Goal: Transaction & Acquisition: Purchase product/service

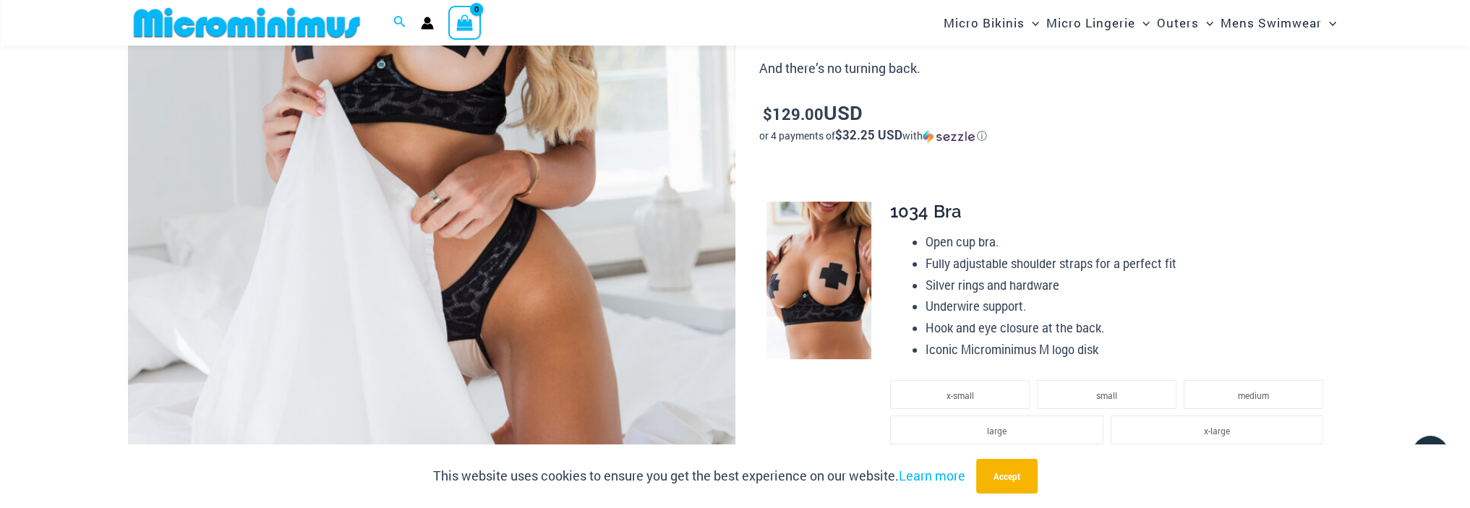
scroll to position [709, 0]
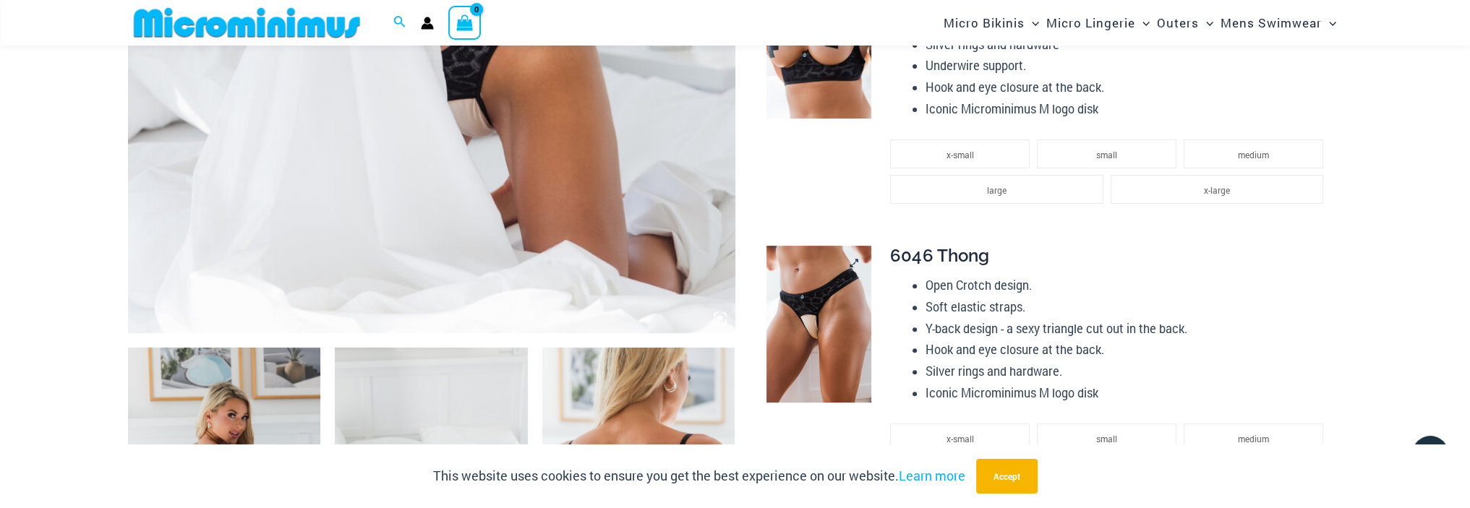
click at [856, 263] on link at bounding box center [819, 325] width 105 height 158
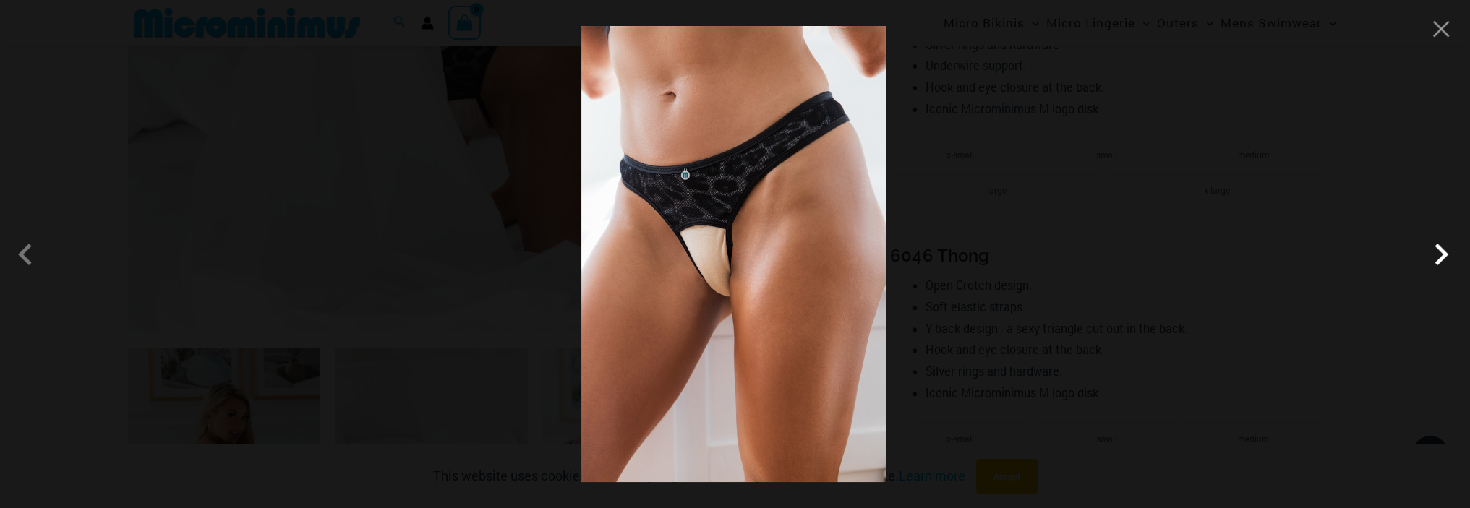
click at [1444, 251] on span at bounding box center [1441, 254] width 43 height 43
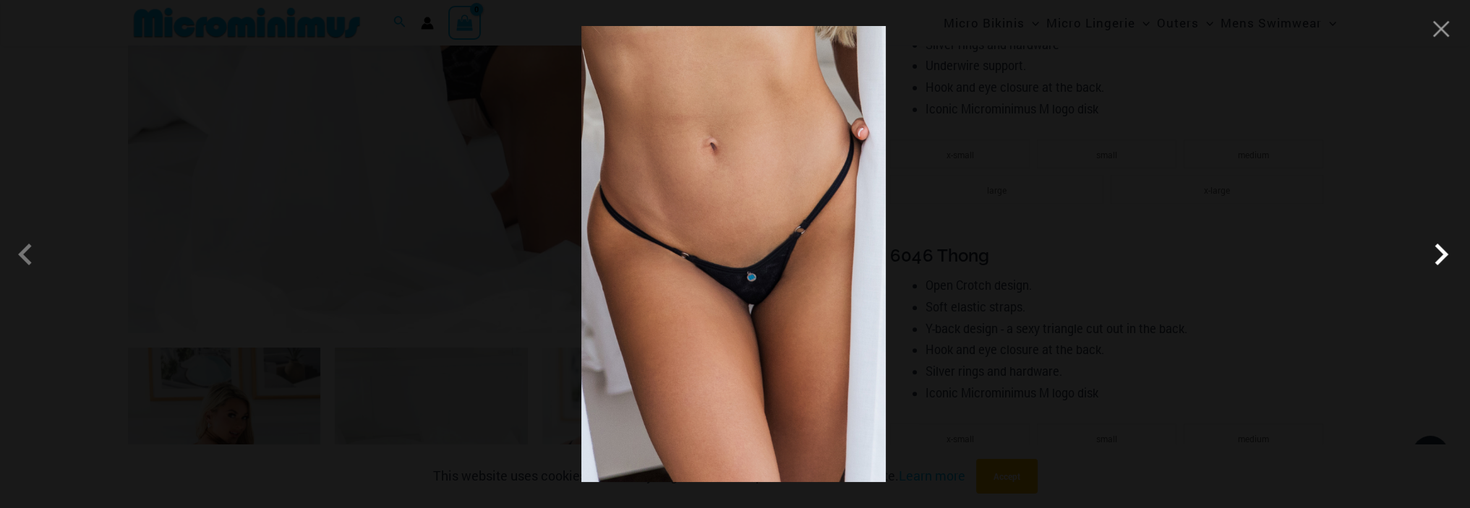
click at [1431, 253] on span at bounding box center [1441, 254] width 43 height 43
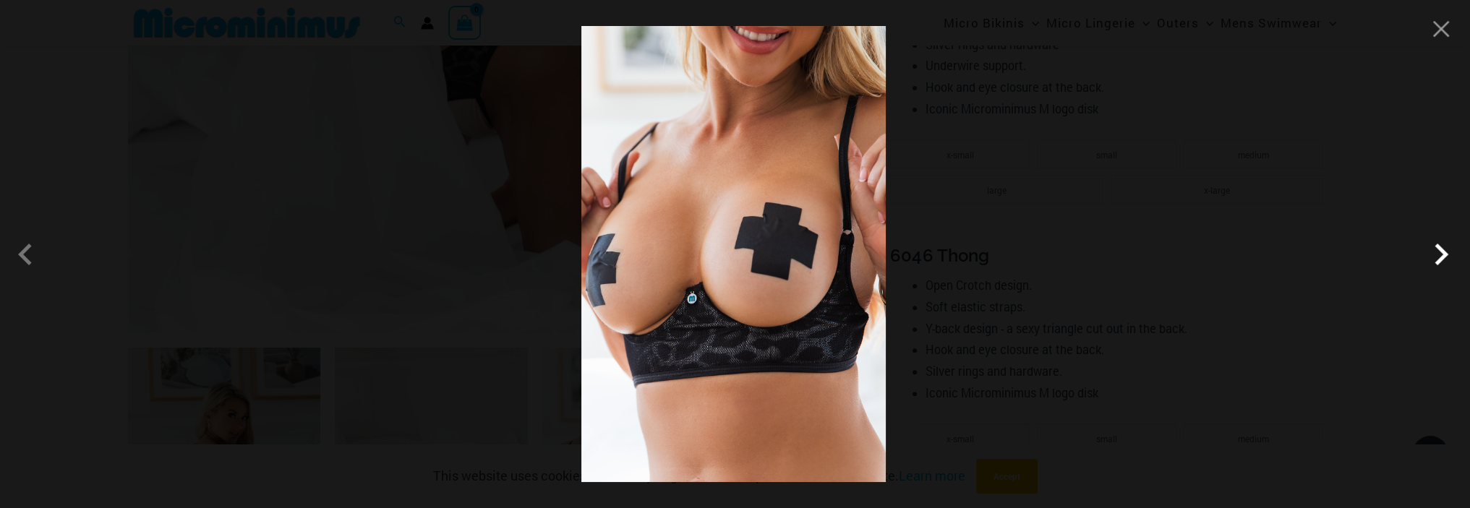
click at [1429, 254] on span at bounding box center [1441, 254] width 43 height 43
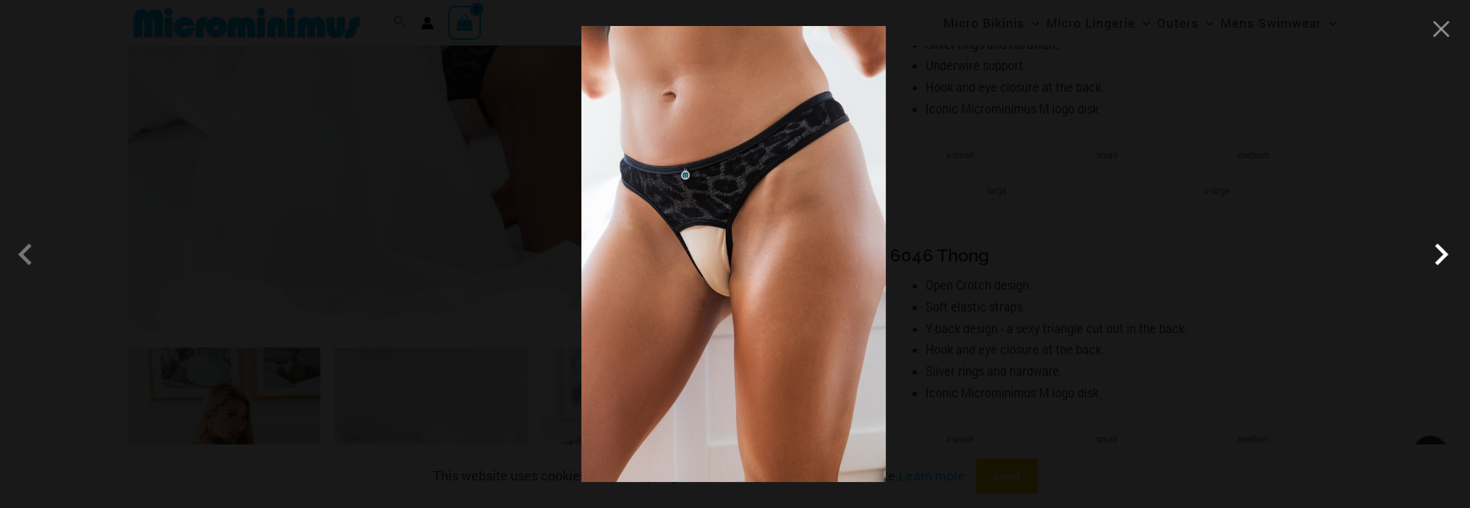
click at [1429, 254] on span at bounding box center [1441, 254] width 43 height 43
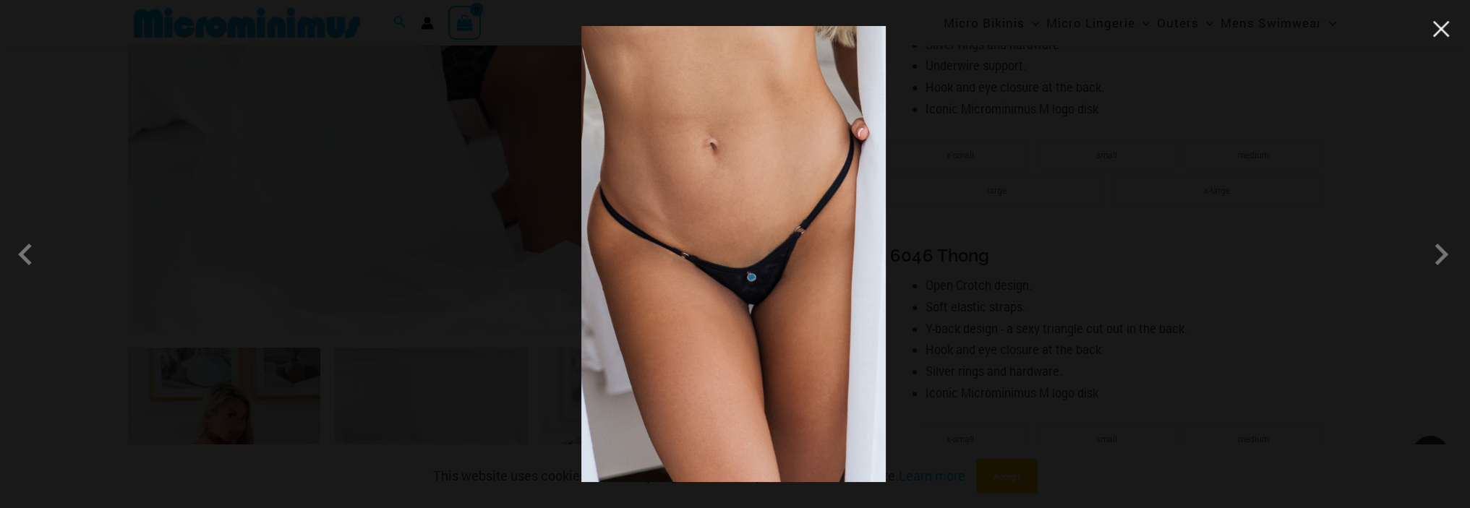
click at [1443, 35] on button "Close" at bounding box center [1441, 29] width 22 height 22
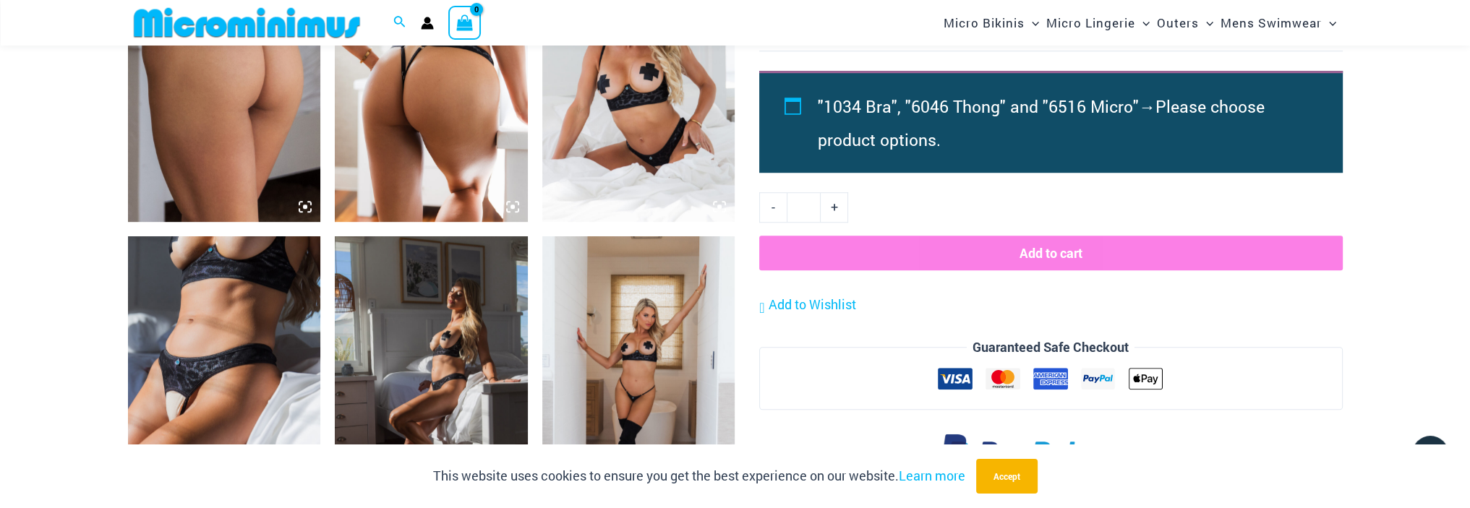
scroll to position [1433, 0]
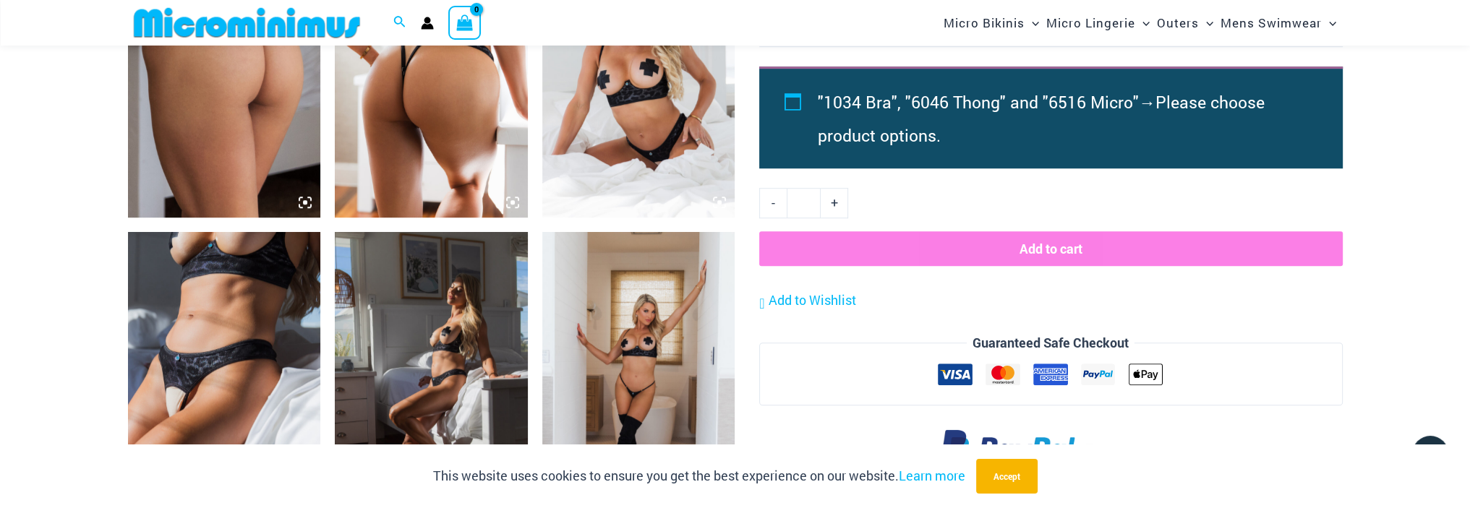
click at [194, 360] on img at bounding box center [224, 376] width 193 height 289
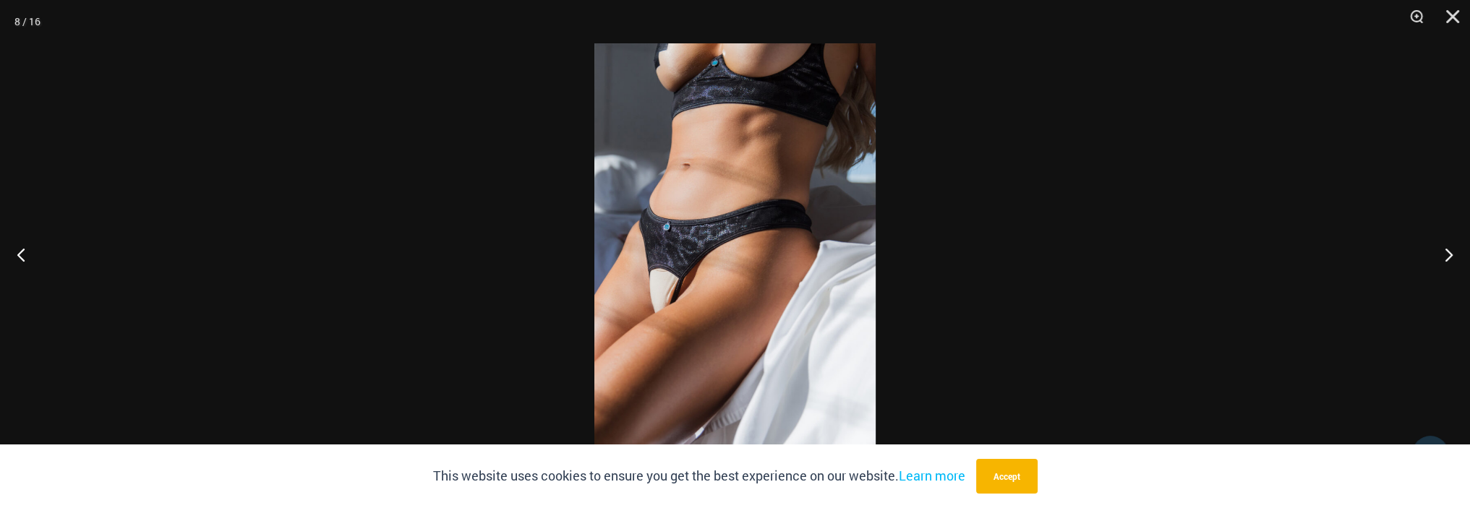
click at [660, 158] on img at bounding box center [734, 254] width 281 height 422
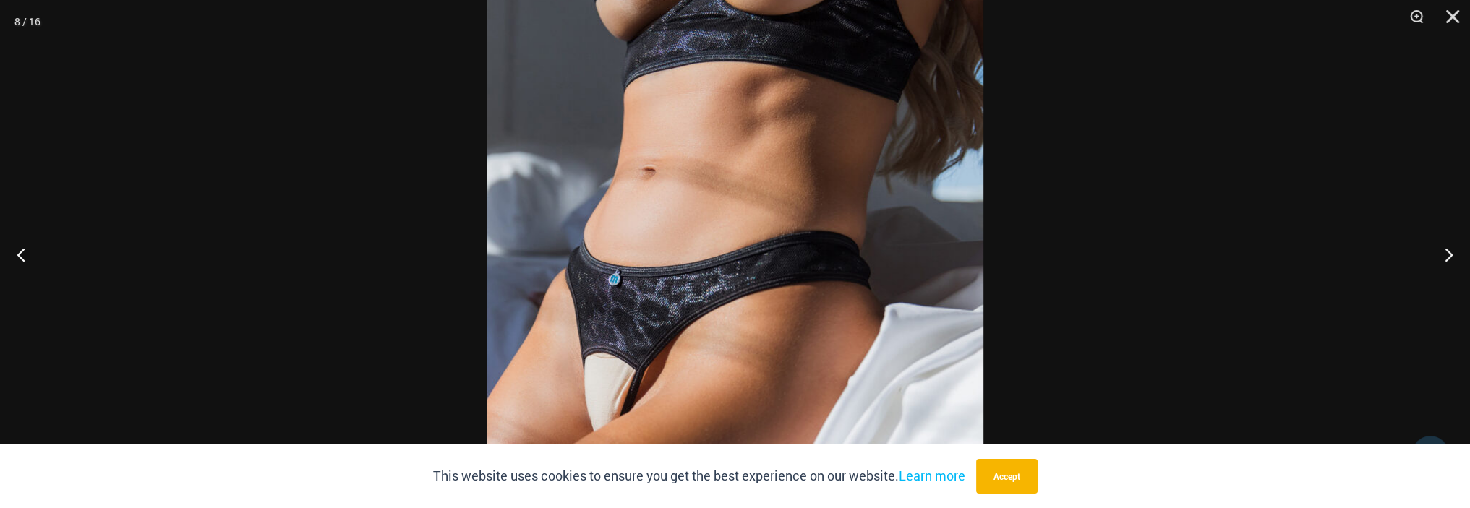
click at [660, 158] on img at bounding box center [735, 327] width 497 height 745
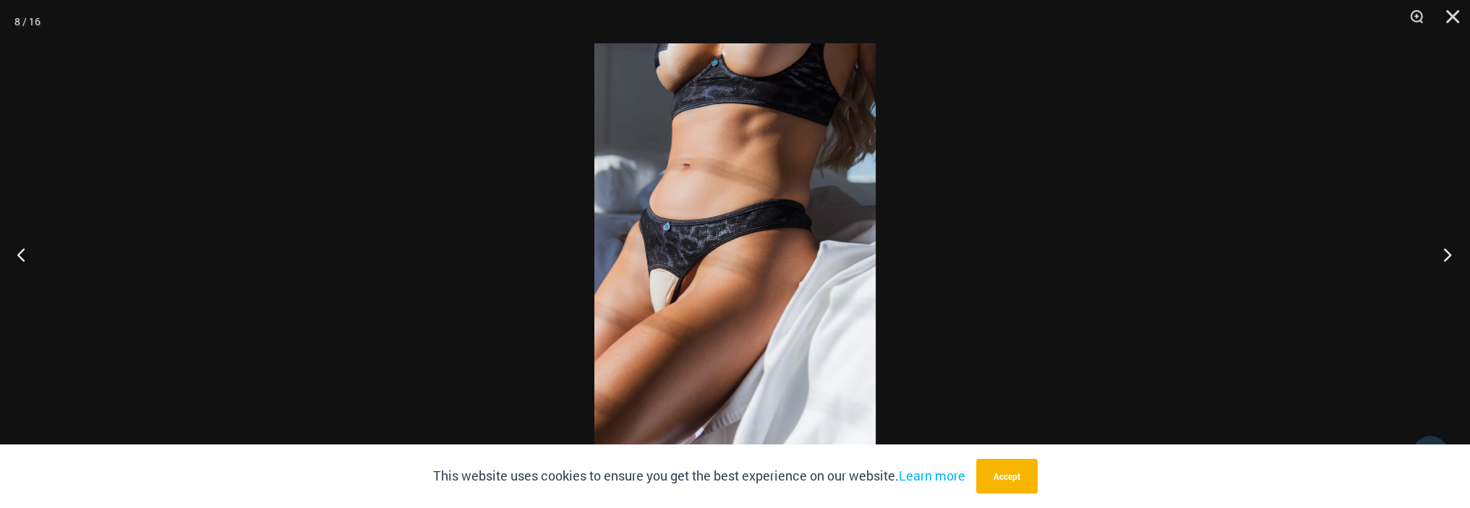
click at [1434, 254] on button "Next" at bounding box center [1443, 254] width 54 height 72
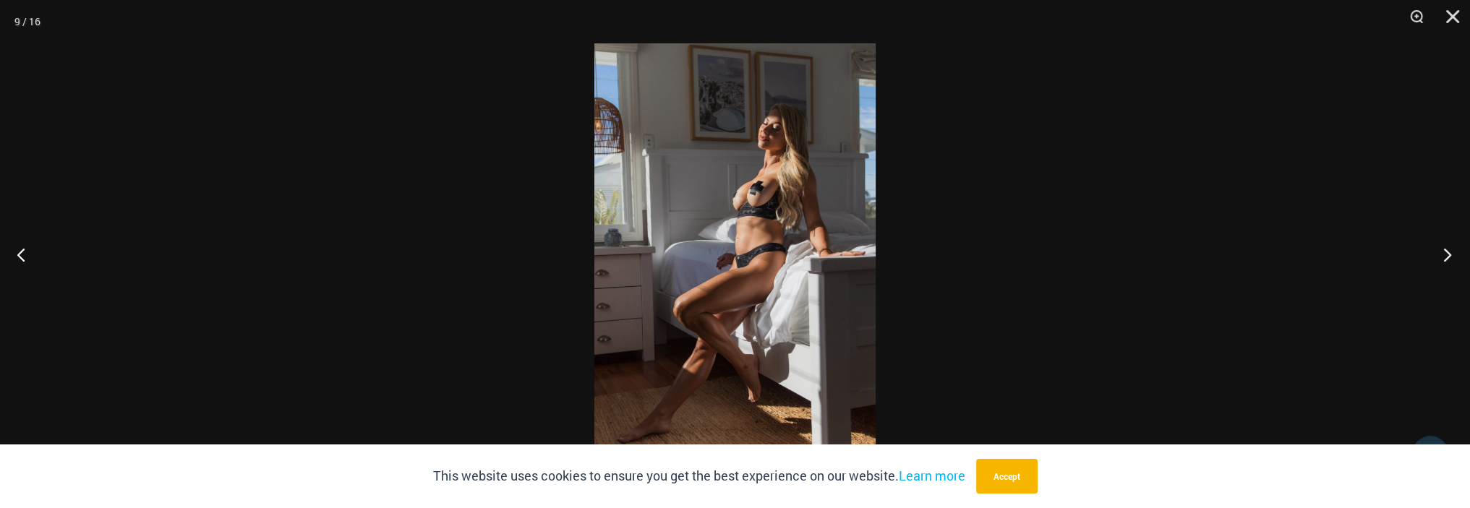
click at [1434, 254] on button "Next" at bounding box center [1443, 254] width 54 height 72
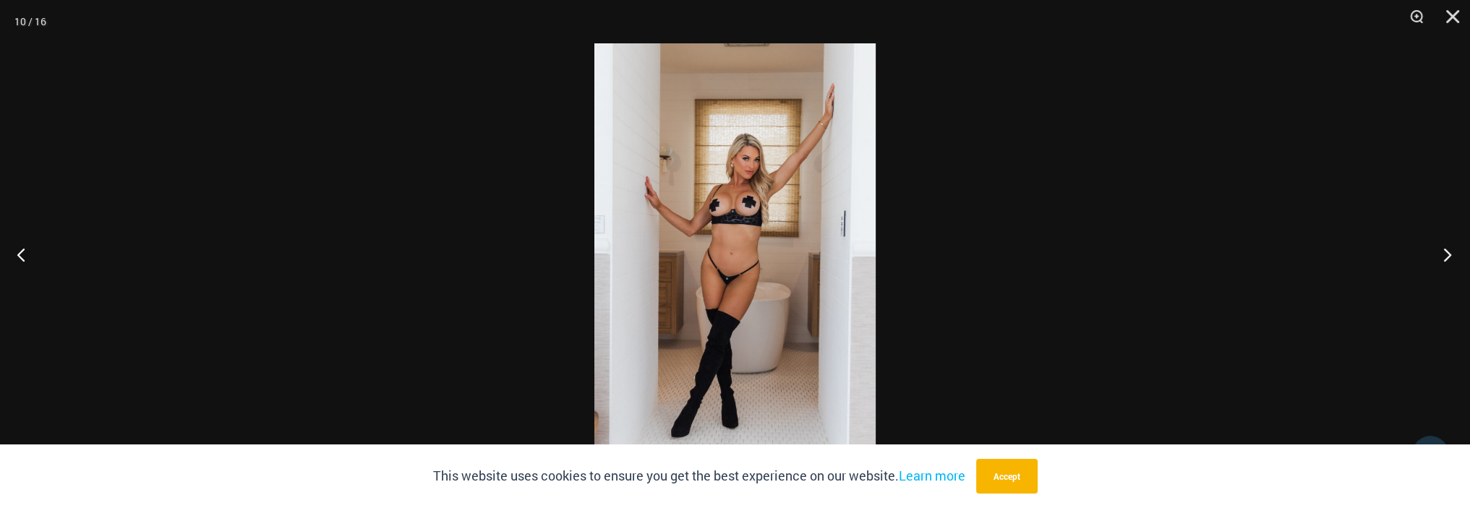
click at [1434, 254] on button "Next" at bounding box center [1443, 254] width 54 height 72
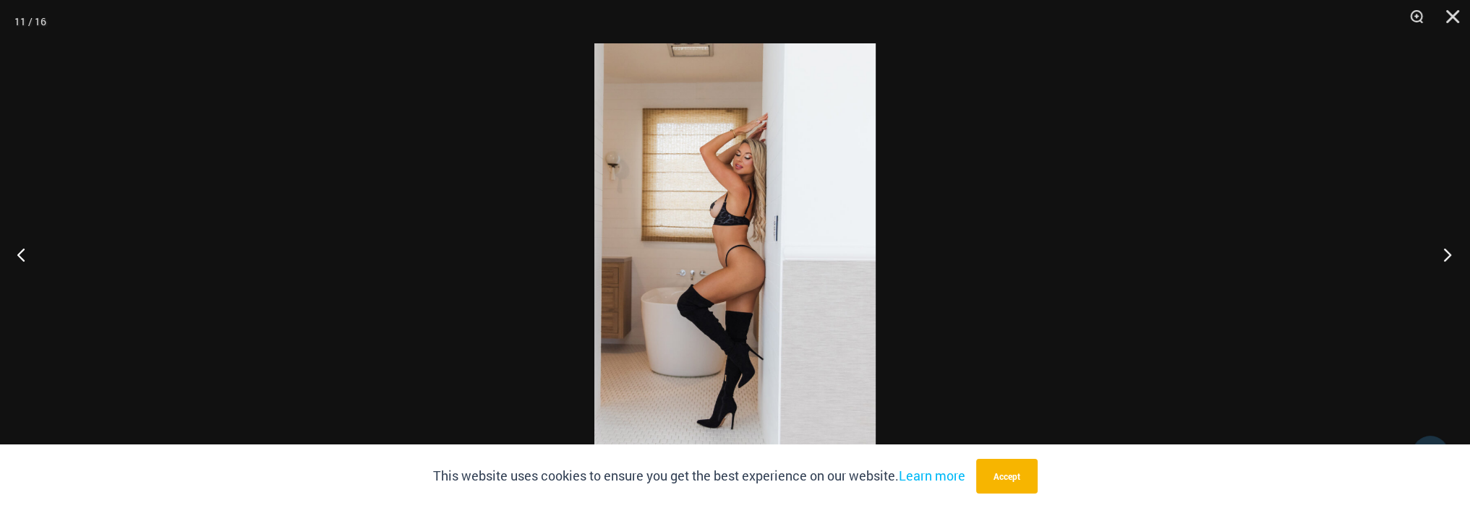
click at [1434, 254] on button "Next" at bounding box center [1443, 254] width 54 height 72
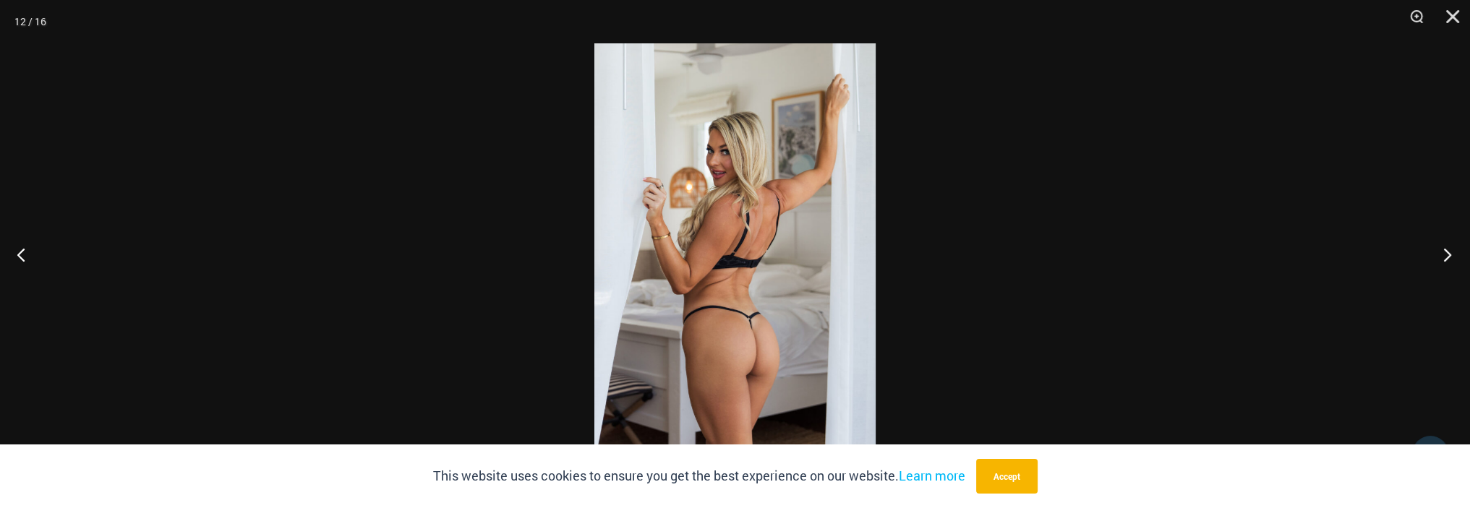
click at [1434, 254] on button "Next" at bounding box center [1443, 254] width 54 height 72
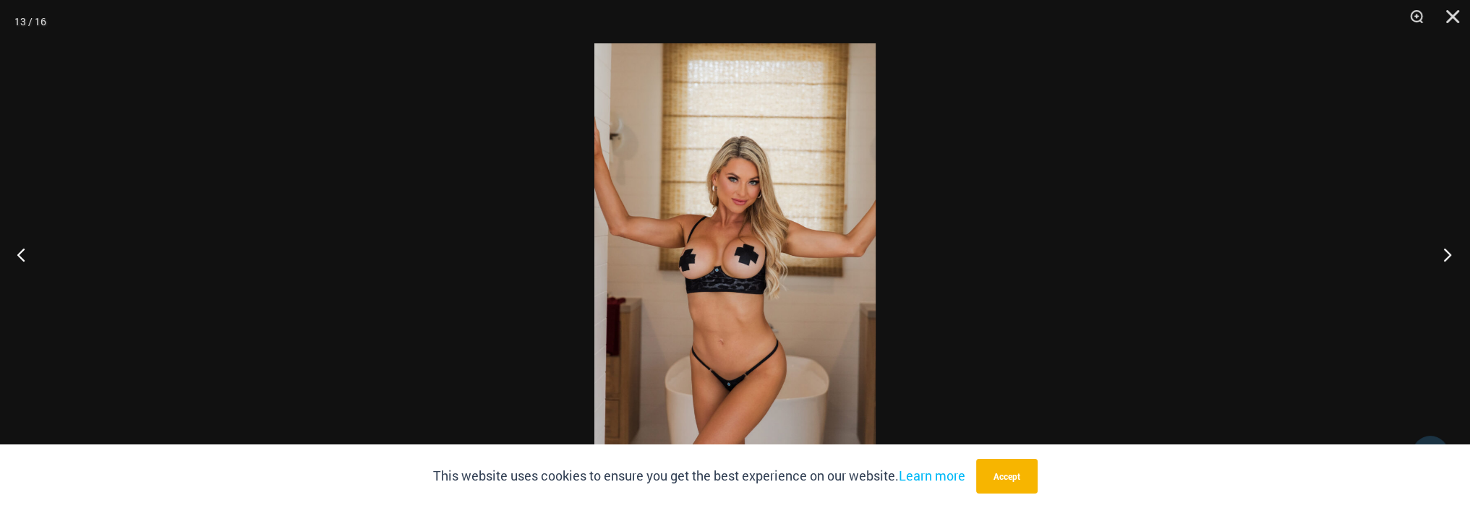
click at [1434, 254] on button "Next" at bounding box center [1443, 254] width 54 height 72
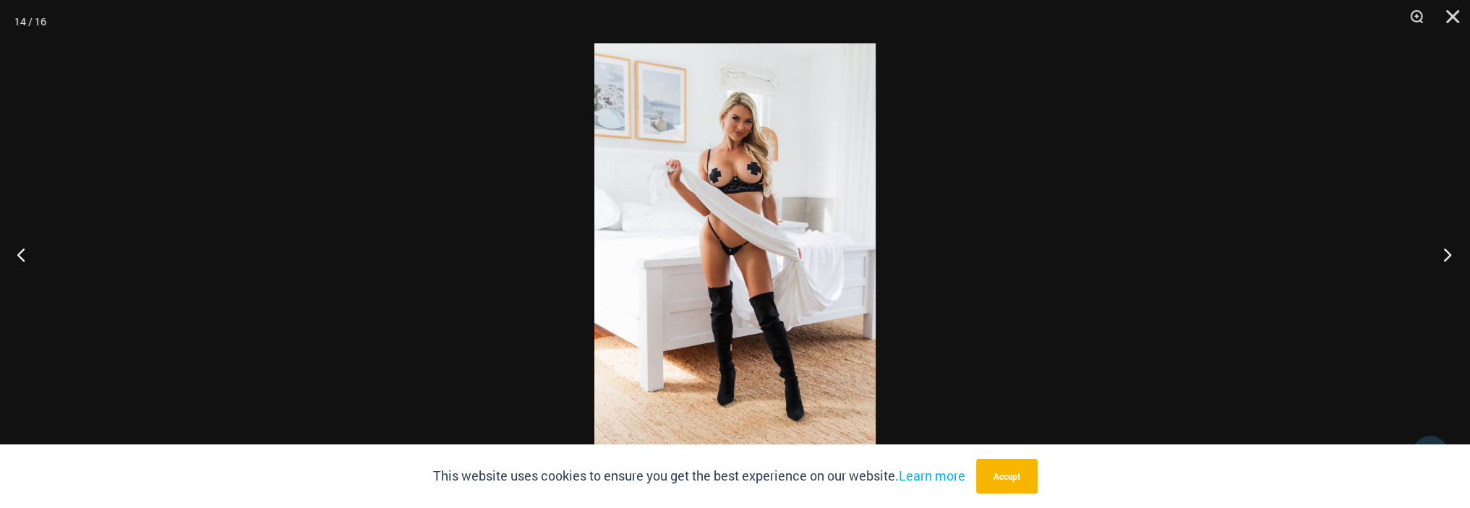
click at [1434, 254] on button "Next" at bounding box center [1443, 254] width 54 height 72
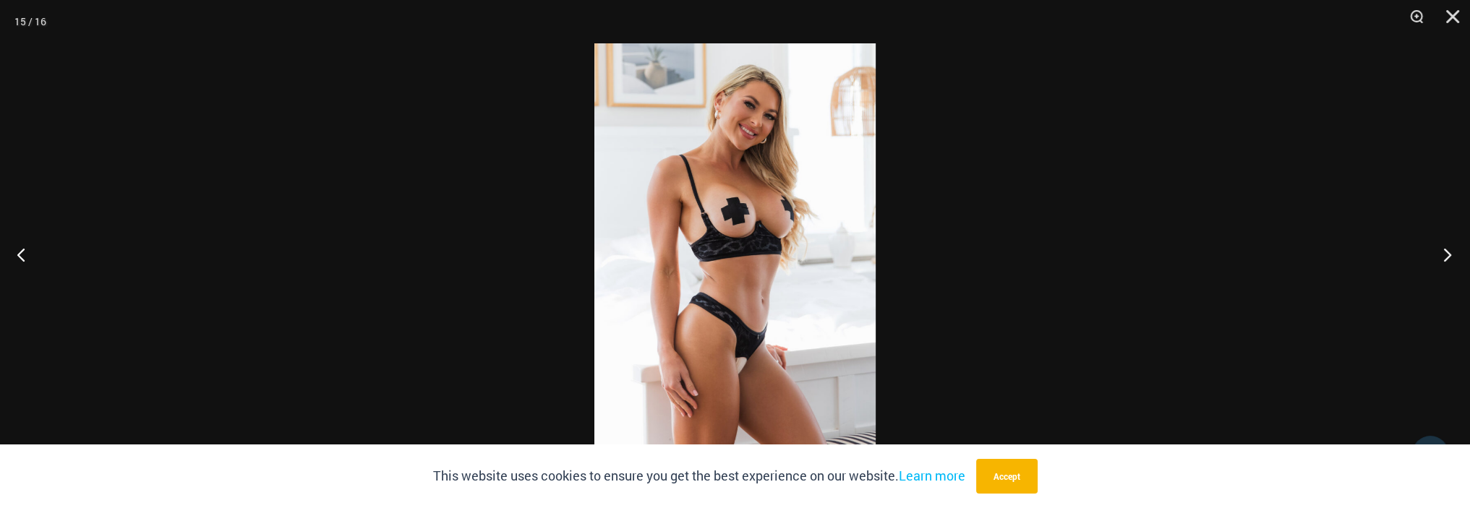
click at [1434, 254] on button "Next" at bounding box center [1443, 254] width 54 height 72
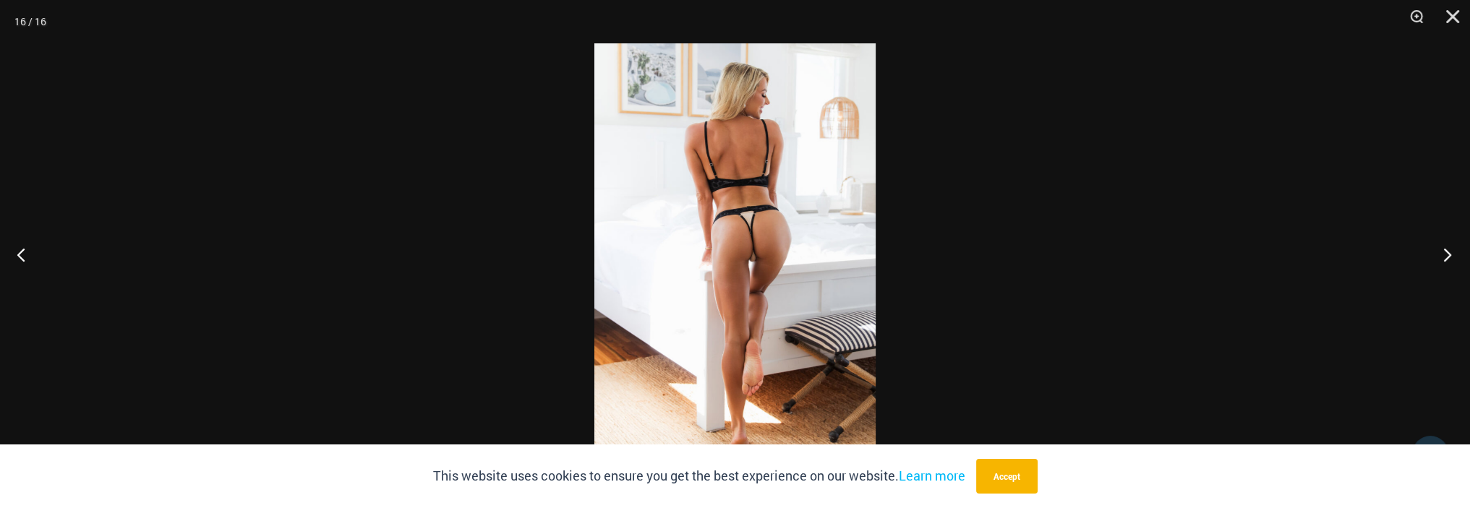
click at [1434, 254] on button "Next" at bounding box center [1443, 254] width 54 height 72
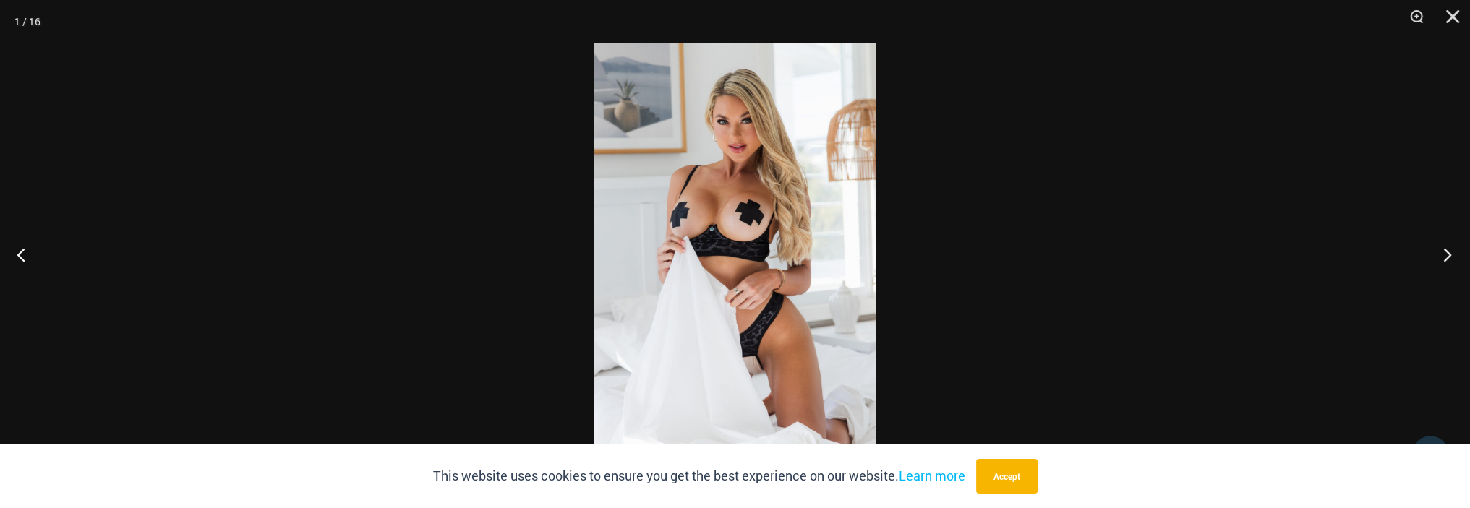
click at [1434, 254] on button "Next" at bounding box center [1443, 254] width 54 height 72
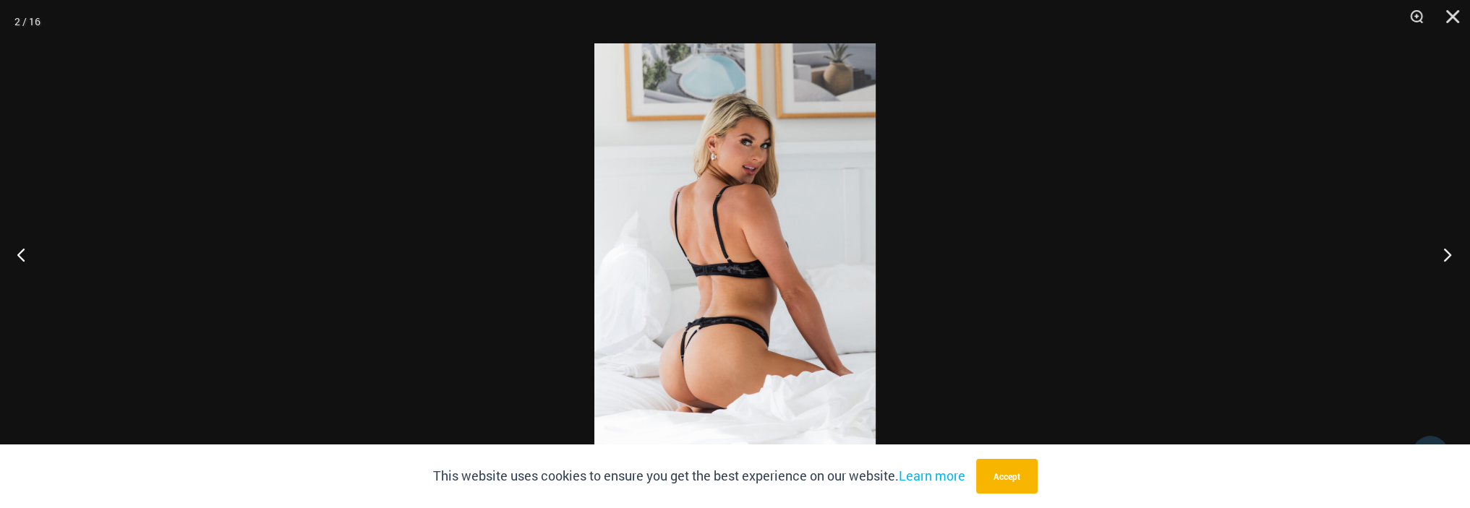
click at [1434, 254] on button "Next" at bounding box center [1443, 254] width 54 height 72
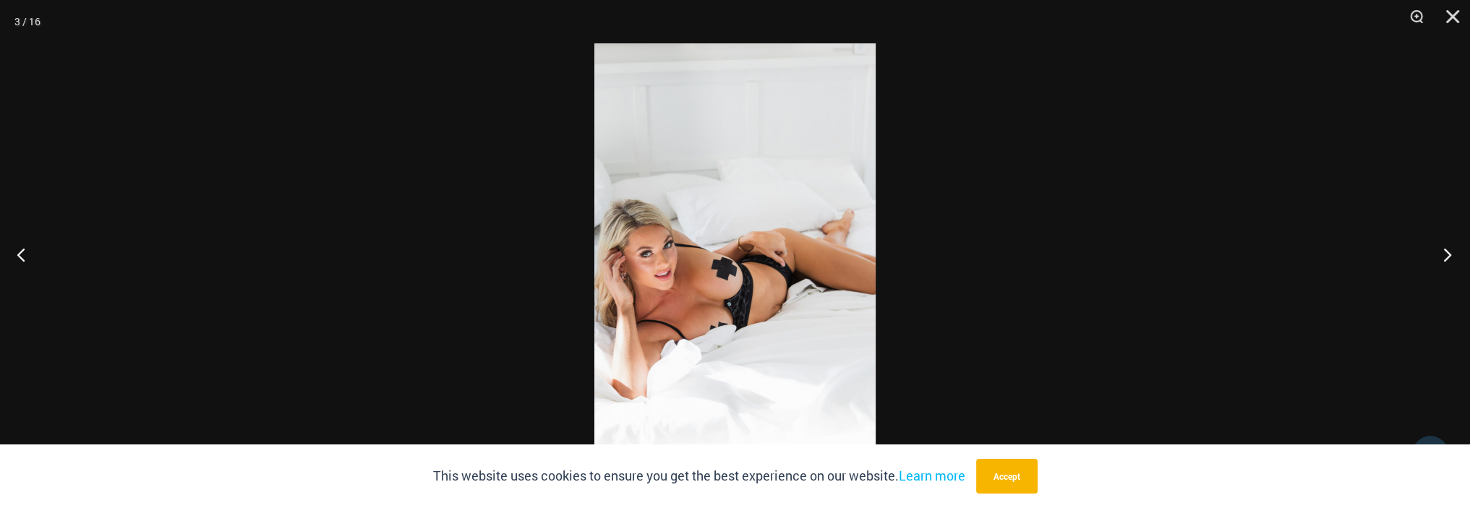
click at [1434, 254] on button "Next" at bounding box center [1443, 254] width 54 height 72
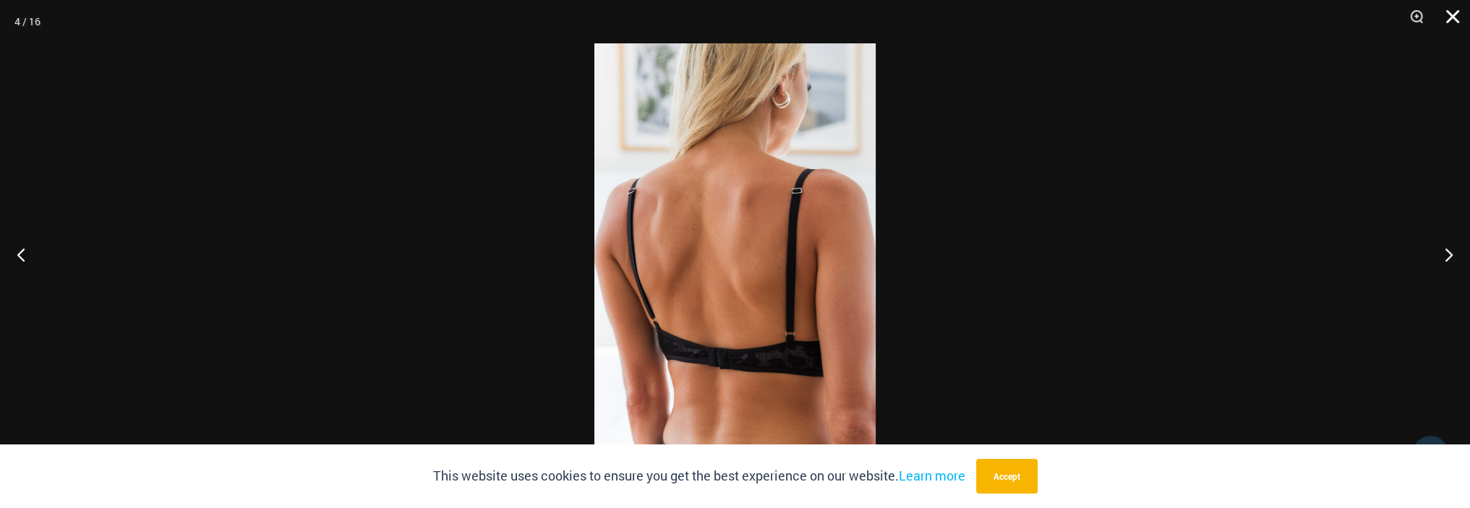
click at [1452, 15] on button "Close" at bounding box center [1448, 21] width 36 height 43
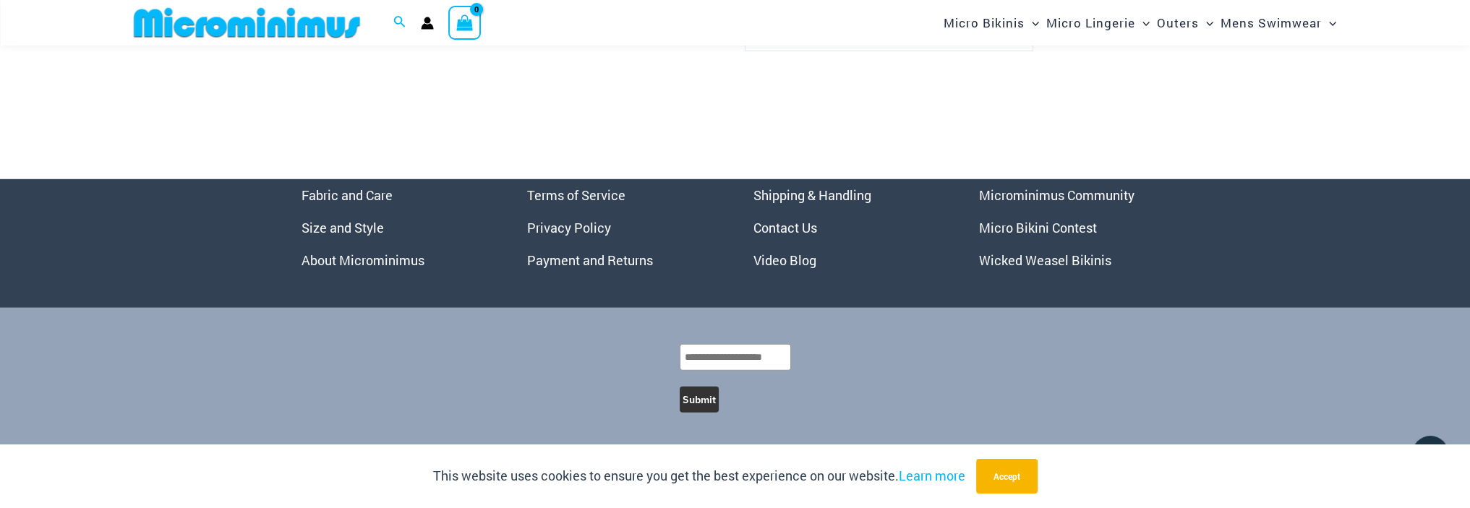
scroll to position [5719, 0]
